Goal: Task Accomplishment & Management: Use online tool/utility

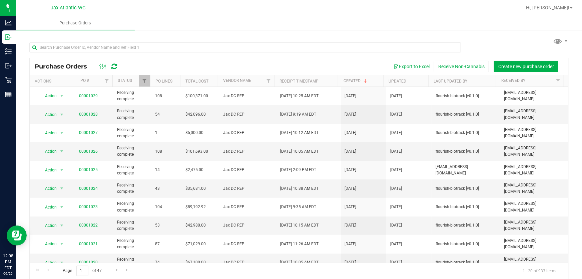
scroll to position [30, 0]
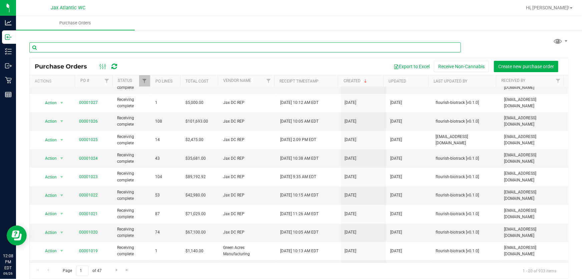
click at [53, 50] on input "text" at bounding box center [245, 47] width 432 height 10
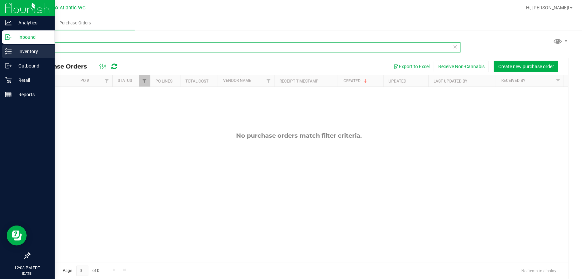
type input "lmz"
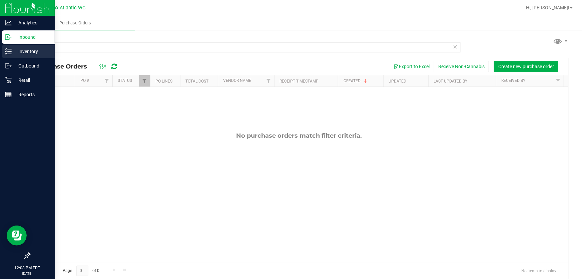
click at [10, 48] on icon at bounding box center [8, 51] width 7 height 7
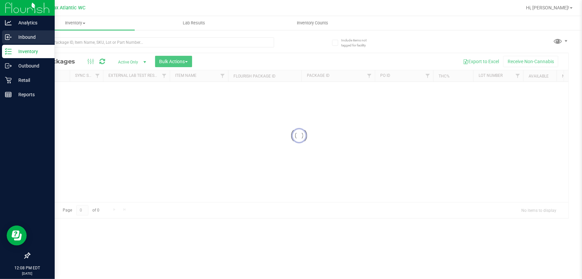
click at [31, 39] on p "Inbound" at bounding box center [32, 37] width 40 height 8
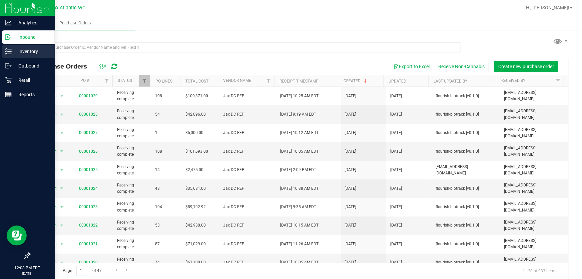
click at [26, 55] on p "Inventory" at bounding box center [32, 51] width 40 height 8
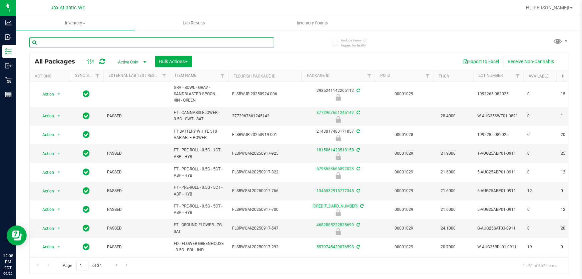
click at [64, 43] on input "text" at bounding box center [151, 42] width 245 height 10
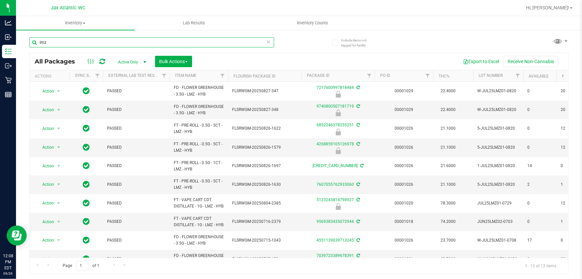
click at [48, 40] on input "lmz" at bounding box center [151, 42] width 245 height 10
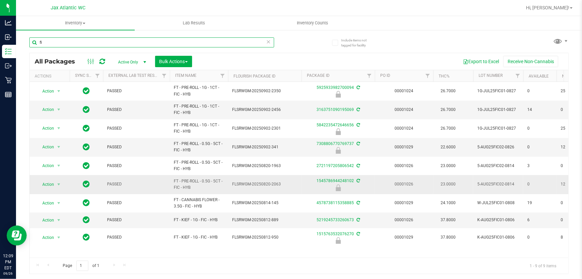
type input "f"
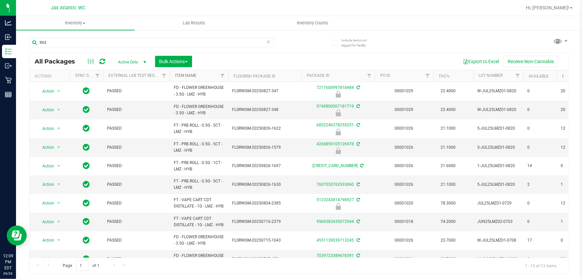
click at [181, 76] on link "Item Name" at bounding box center [185, 75] width 21 height 5
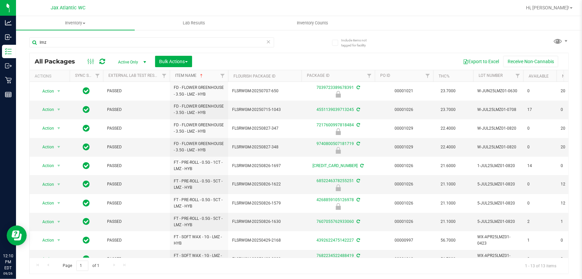
click at [188, 75] on link "Item Name" at bounding box center [189, 75] width 29 height 5
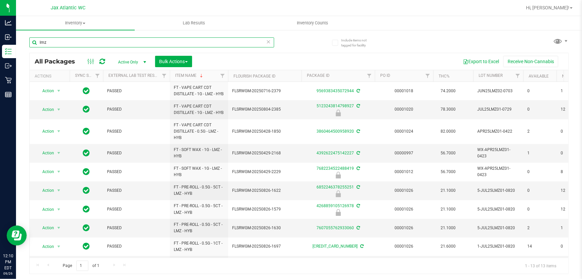
click at [80, 44] on input "lmz" at bounding box center [151, 42] width 245 height 10
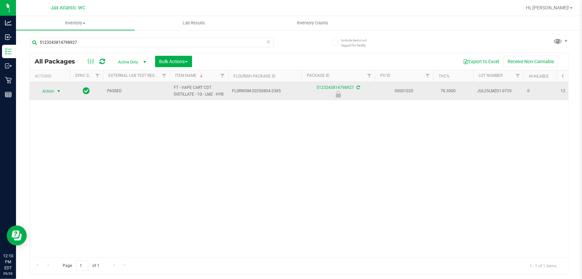
click at [50, 92] on span "Action" at bounding box center [45, 90] width 18 height 9
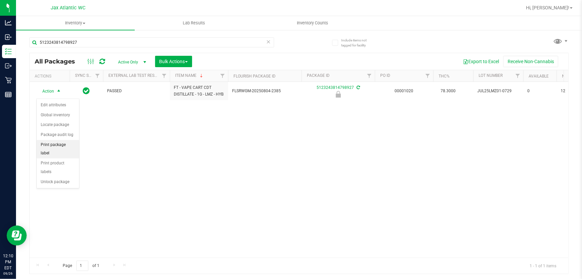
click at [45, 145] on li "Print package label" at bounding box center [58, 149] width 42 height 18
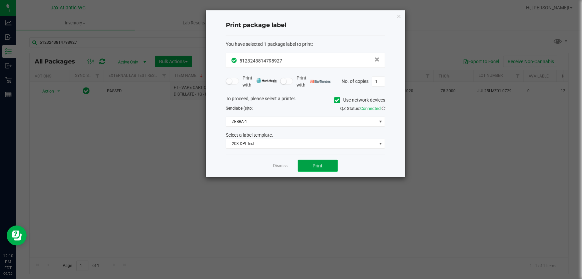
click at [310, 167] on button "Print" at bounding box center [318, 165] width 40 height 12
click at [280, 164] on link "Dismiss" at bounding box center [281, 166] width 14 height 6
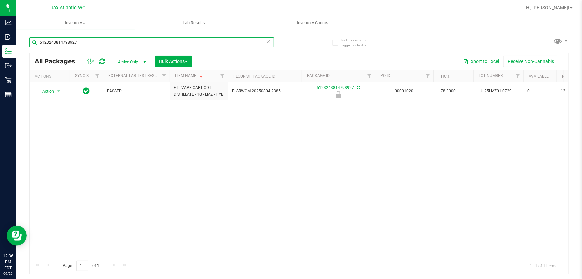
click at [88, 43] on input "5123243814798927" at bounding box center [151, 42] width 245 height 10
click at [71, 46] on input "5123243814798927" at bounding box center [151, 42] width 245 height 10
click at [71, 45] on input "5123243814798927" at bounding box center [151, 42] width 245 height 10
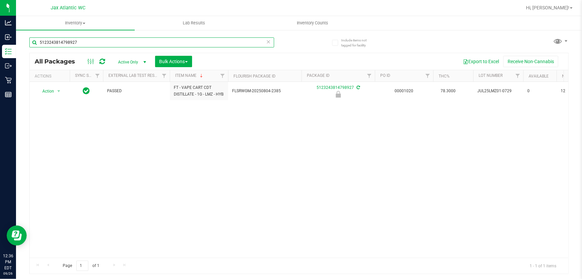
click at [71, 45] on input "5123243814798927" at bounding box center [151, 42] width 245 height 10
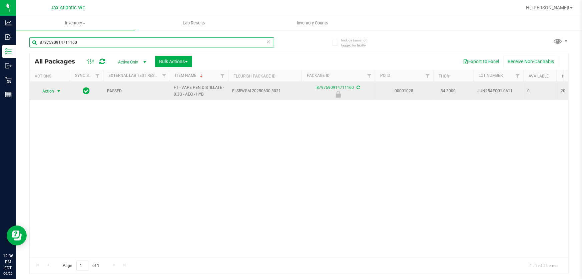
type input "8797590914711160"
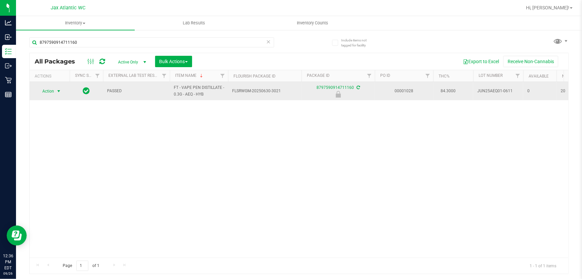
click at [45, 88] on span "Action" at bounding box center [45, 90] width 18 height 9
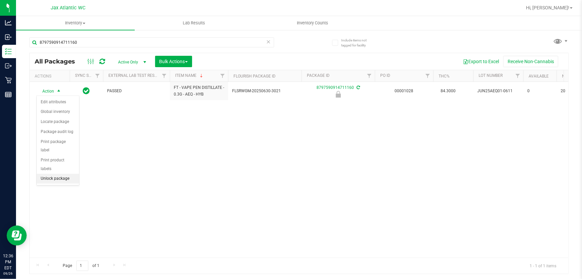
click at [55, 174] on li "Unlock package" at bounding box center [58, 179] width 42 height 10
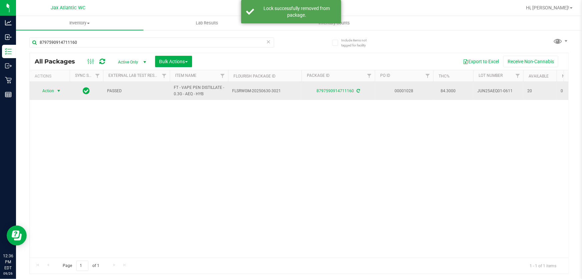
click at [49, 90] on span "Action" at bounding box center [45, 90] width 18 height 9
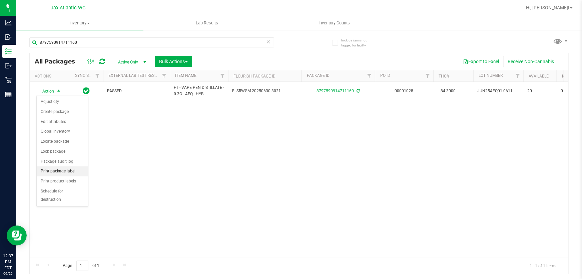
click at [57, 171] on li "Print package label" at bounding box center [62, 171] width 51 height 10
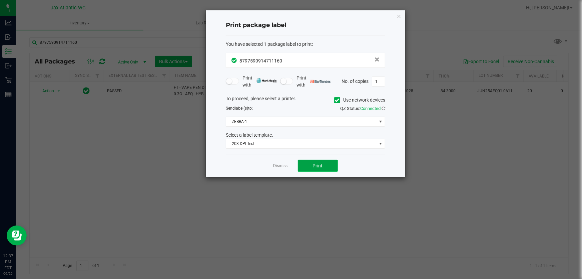
click at [311, 163] on button "Print" at bounding box center [318, 165] width 40 height 12
